Goal: Task Accomplishment & Management: Use online tool/utility

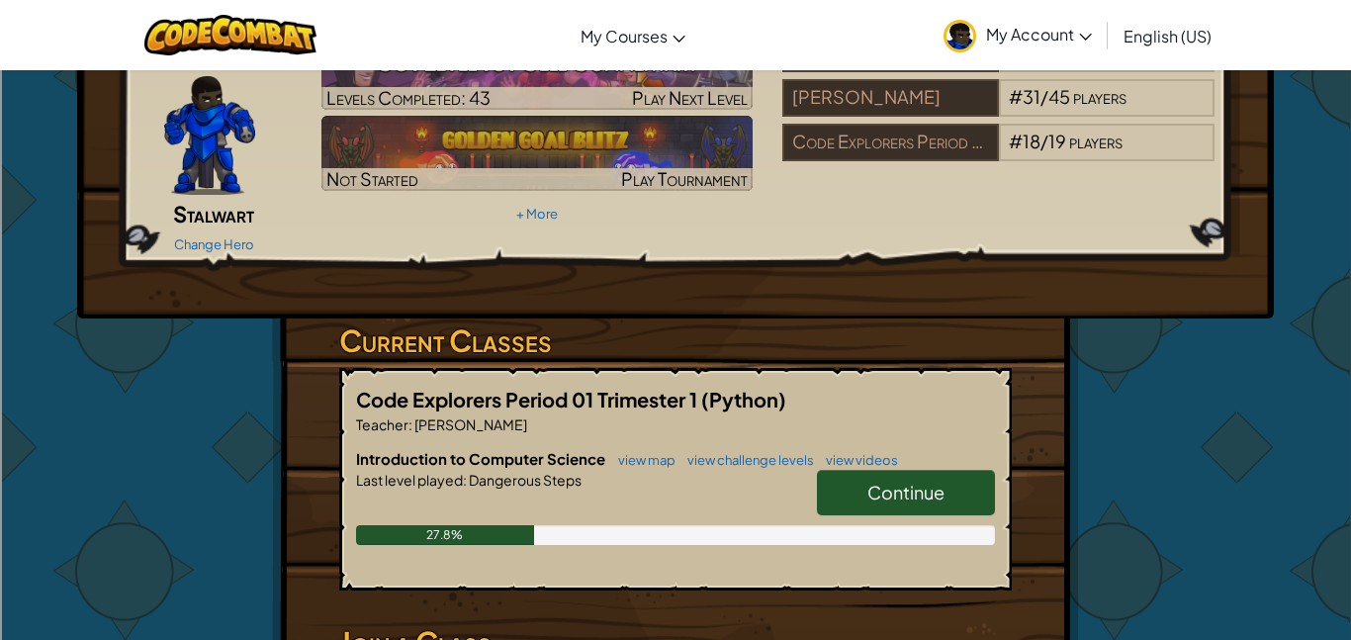
scroll to position [117, 0]
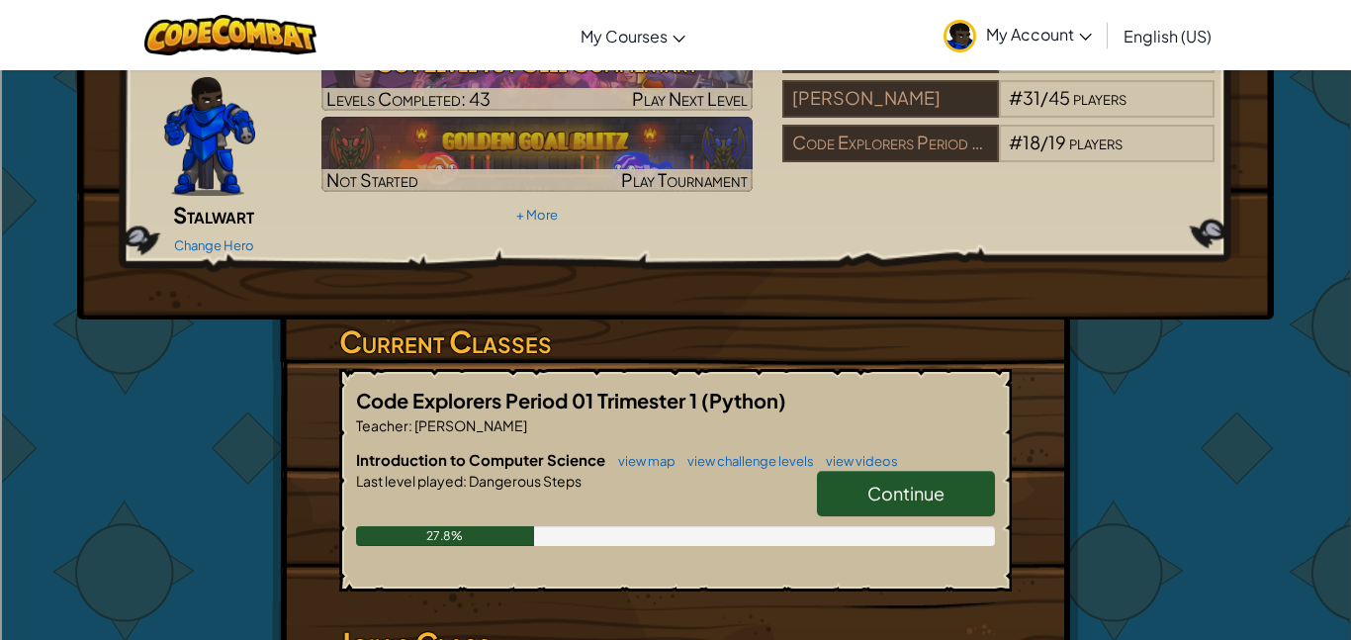
click at [936, 478] on link "Continue" at bounding box center [906, 494] width 178 height 46
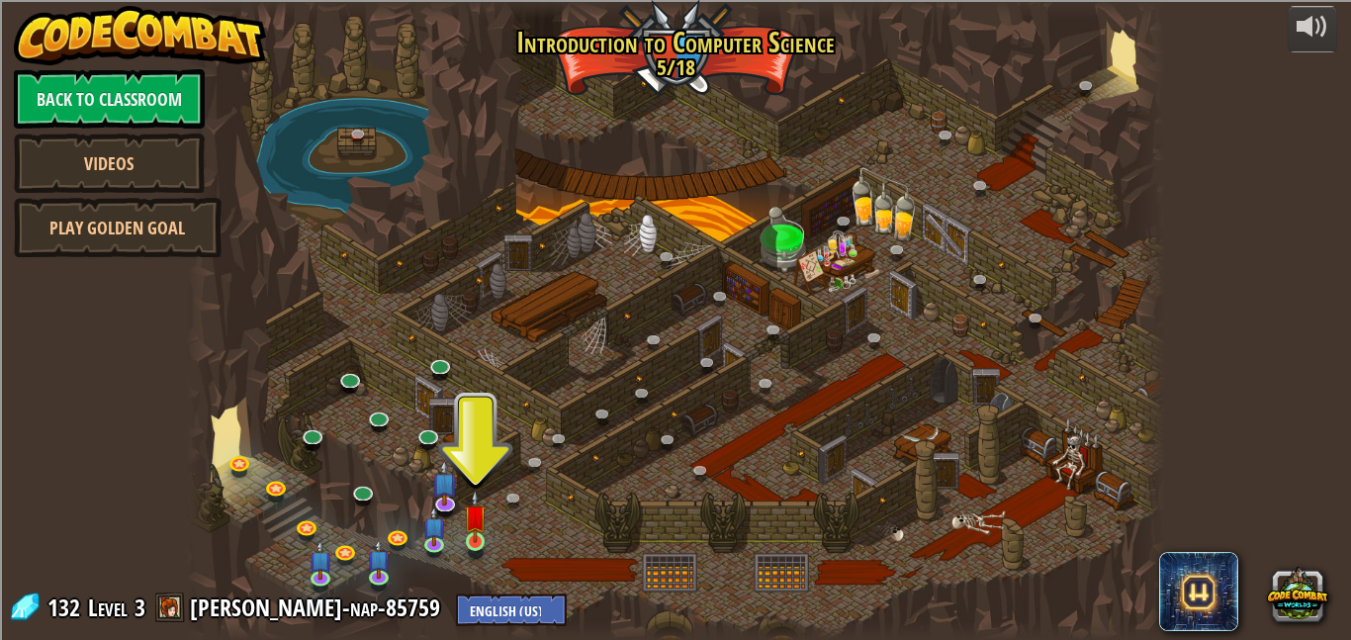
click at [482, 543] on img at bounding box center [475, 516] width 23 height 53
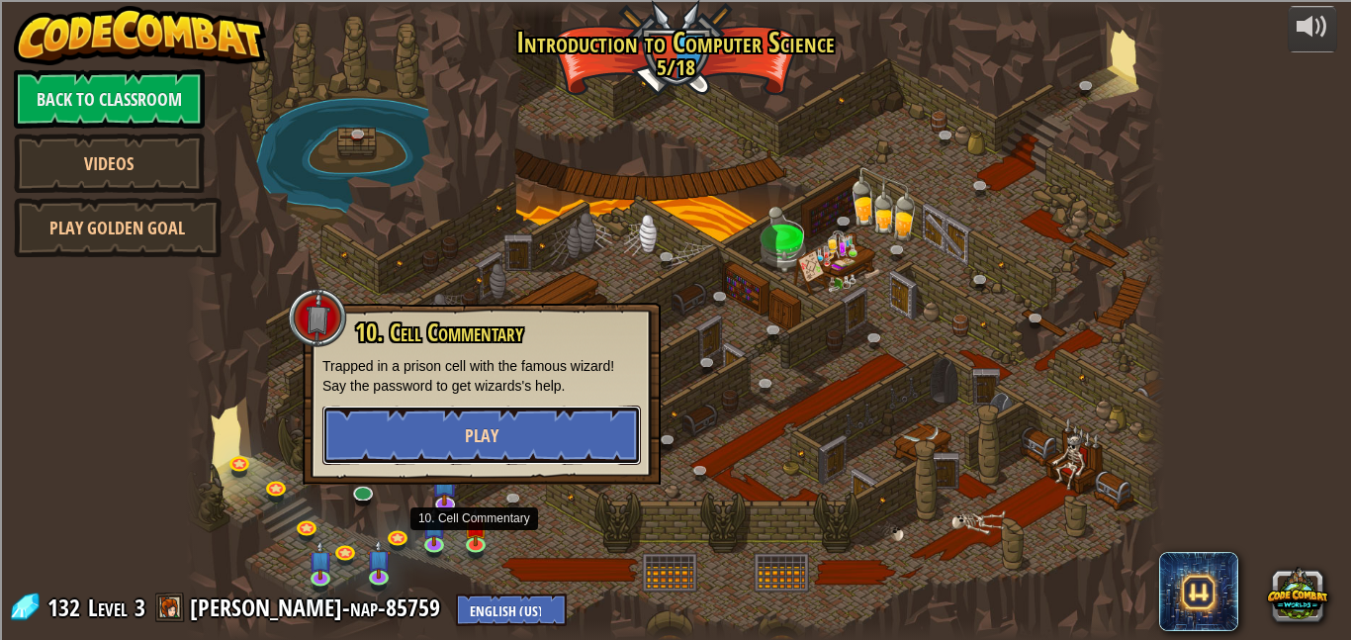
click at [575, 424] on button "Play" at bounding box center [482, 435] width 319 height 59
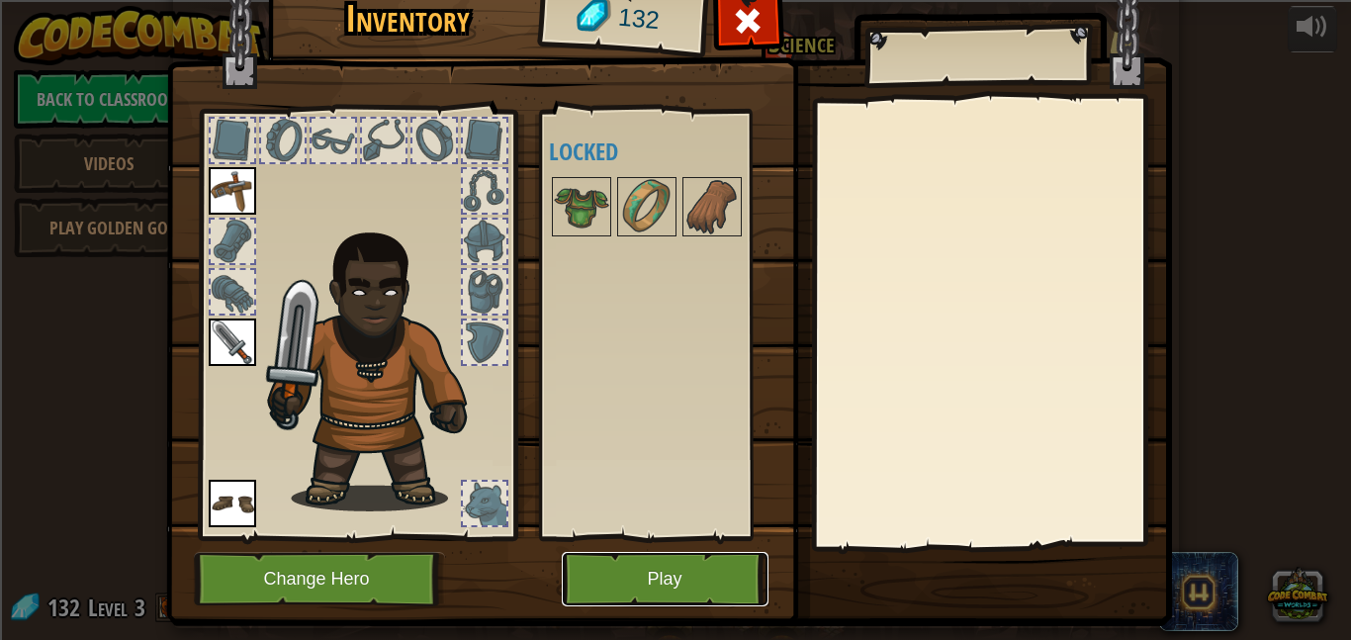
click at [614, 564] on button "Play" at bounding box center [665, 579] width 207 height 54
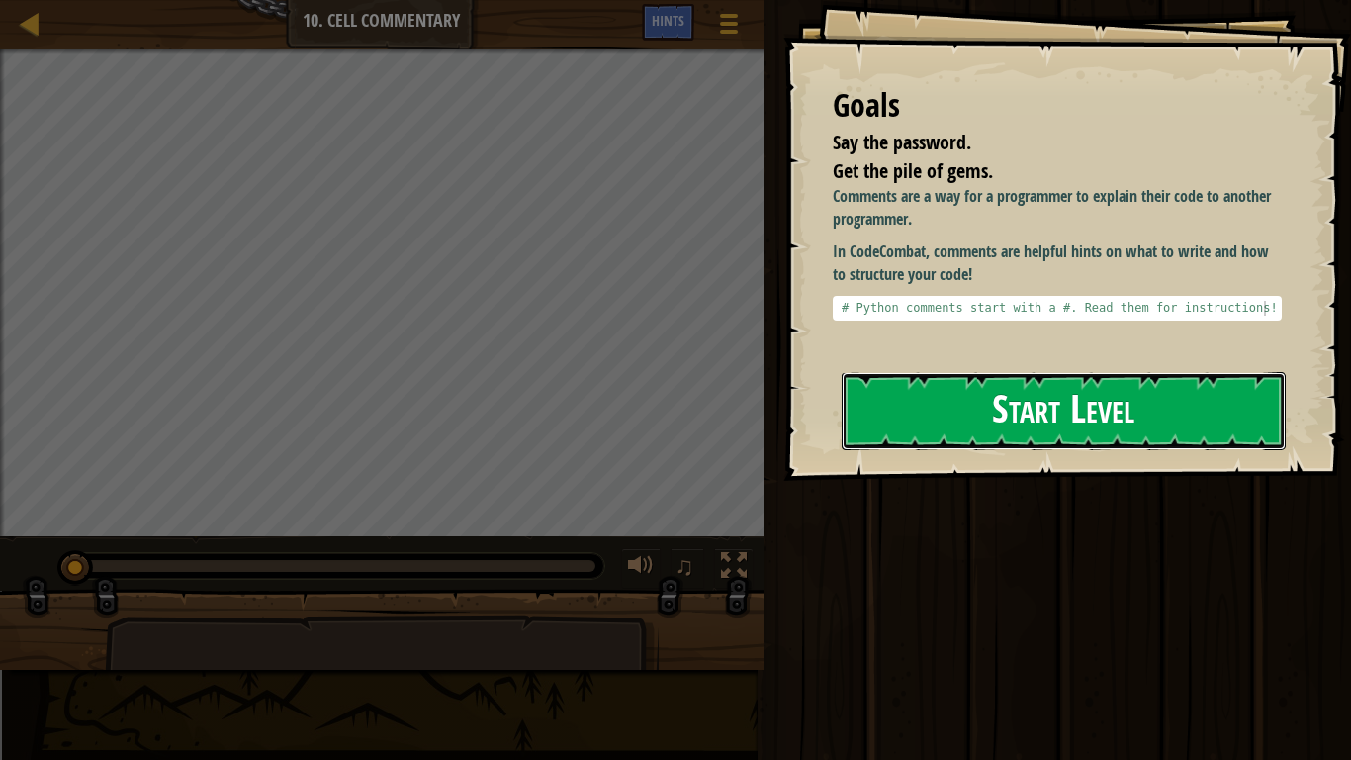
click at [950, 419] on button "Start Level" at bounding box center [1064, 411] width 444 height 78
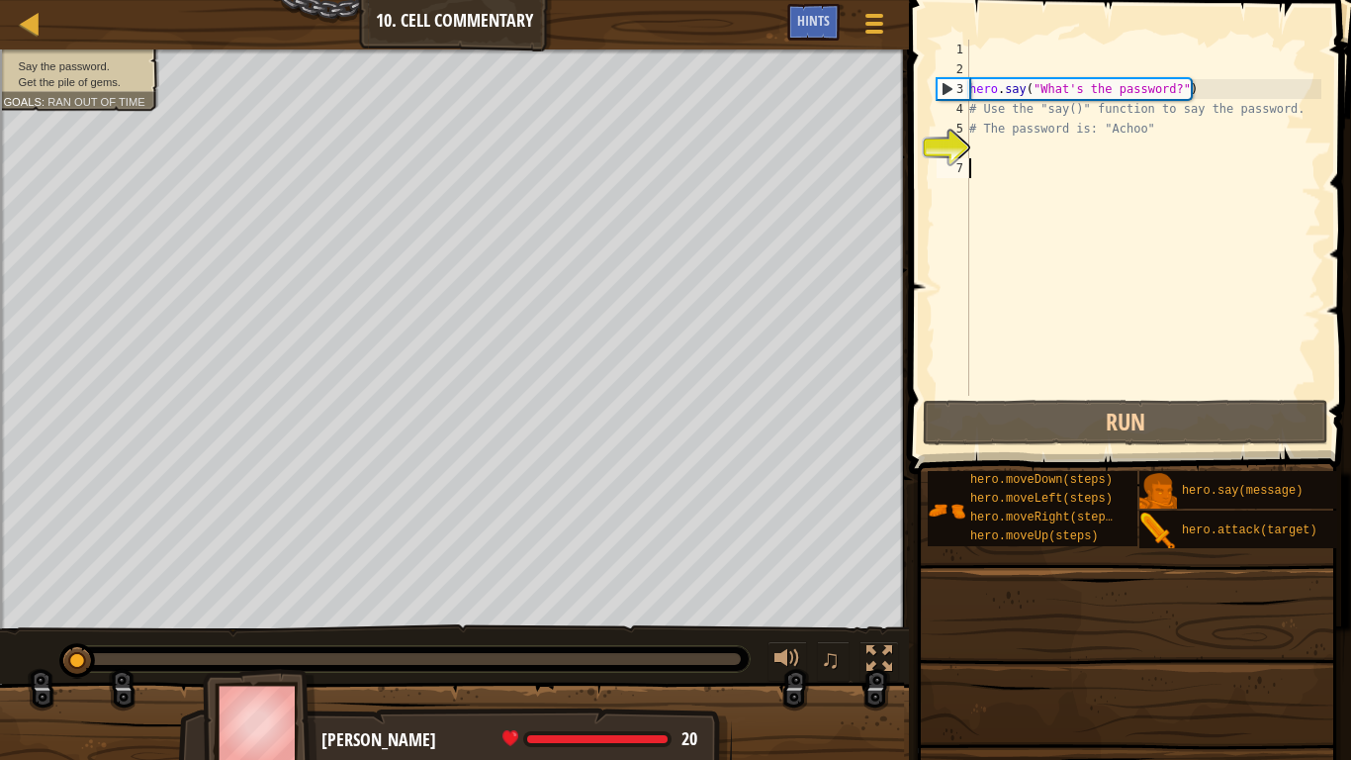
type textarea "# The password is: "Achoo""
